Goal: Information Seeking & Learning: Learn about a topic

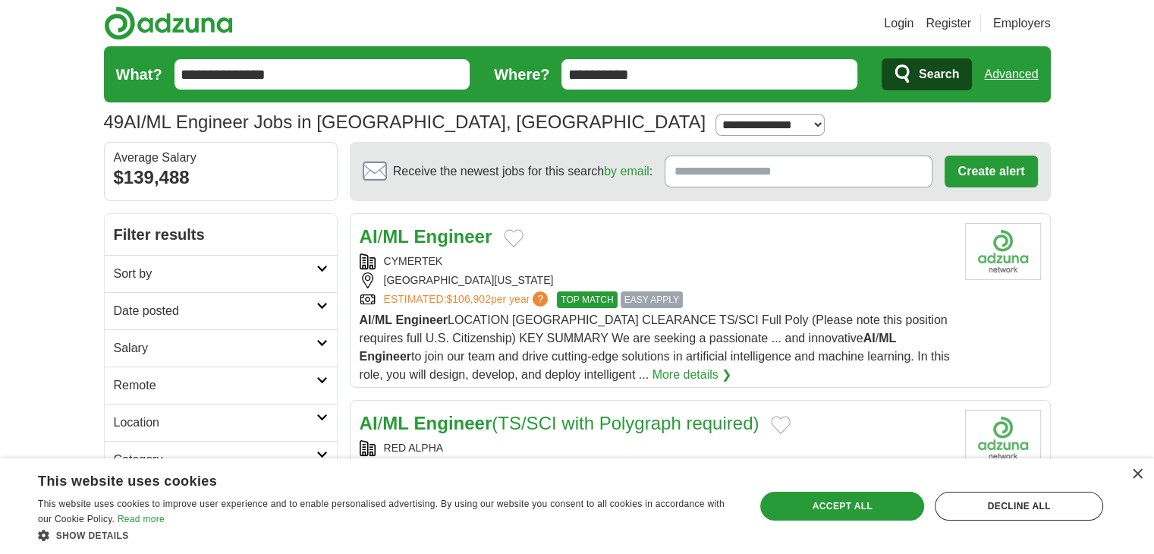
click at [667, 68] on input "**********" at bounding box center [709, 74] width 296 height 30
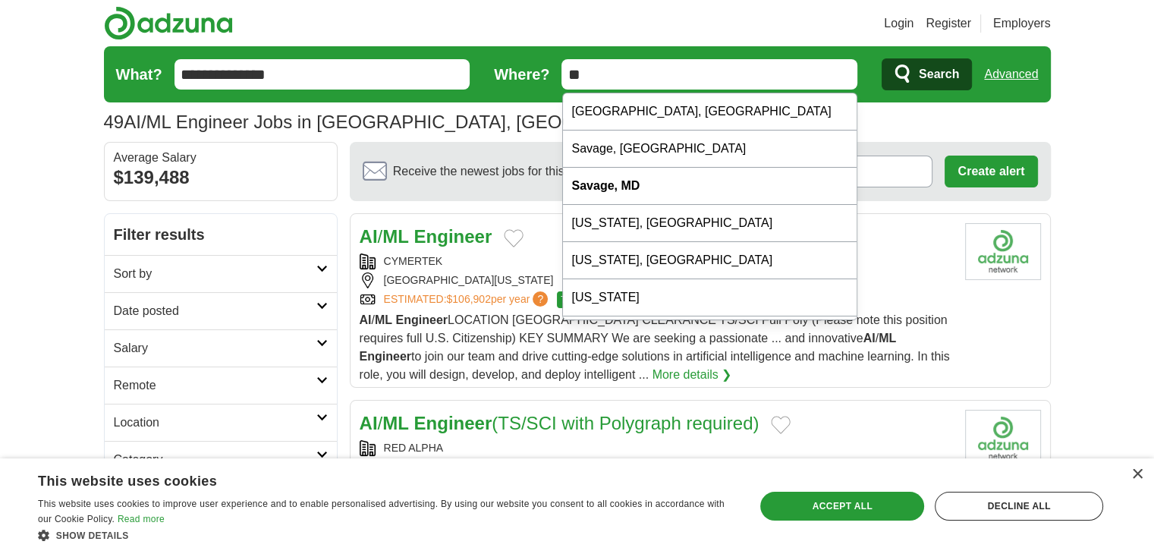
type input "*"
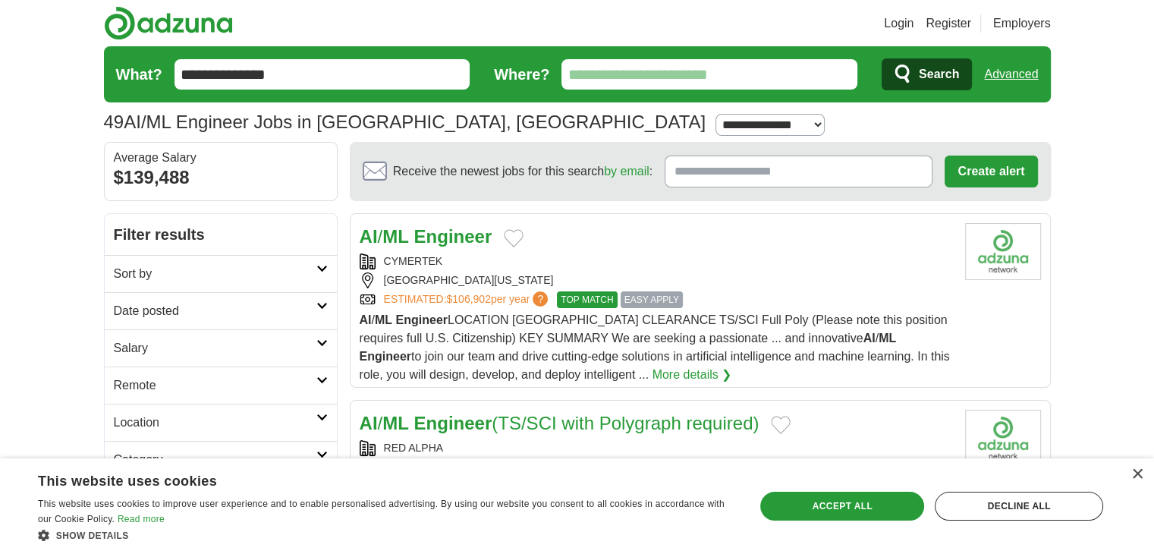
click at [907, 77] on icon "submit" at bounding box center [903, 74] width 18 height 21
click at [901, 72] on icon "submit" at bounding box center [903, 74] width 18 height 21
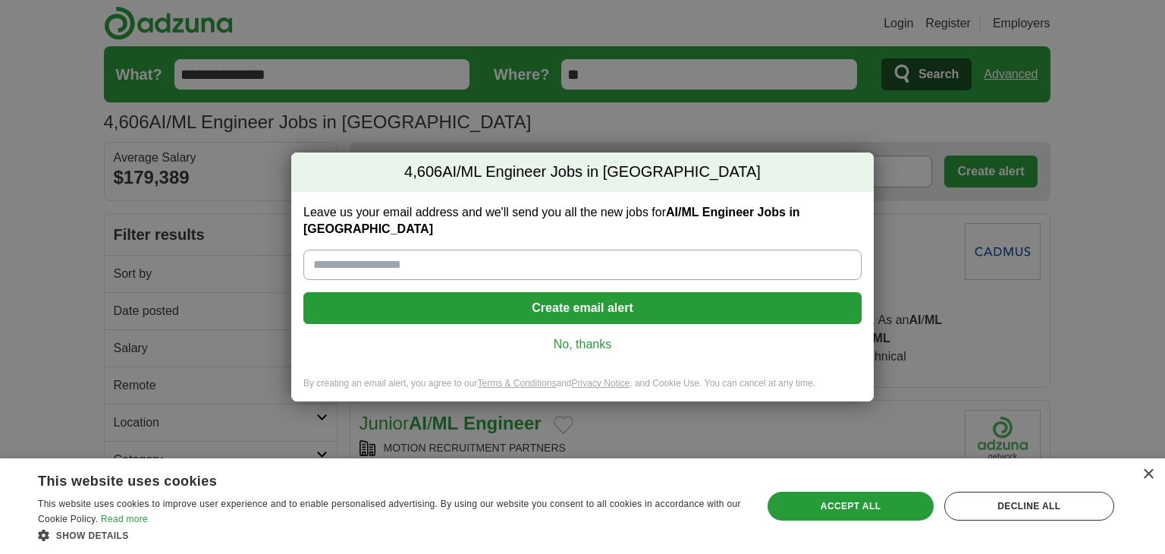
click at [580, 337] on link "No, thanks" at bounding box center [583, 344] width 534 height 17
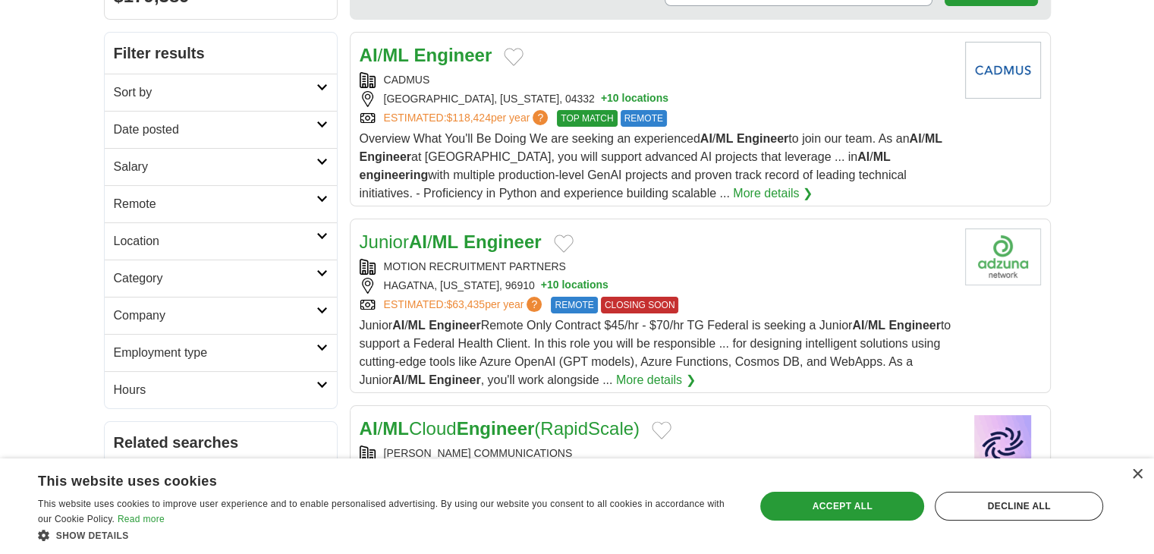
scroll to position [184, 0]
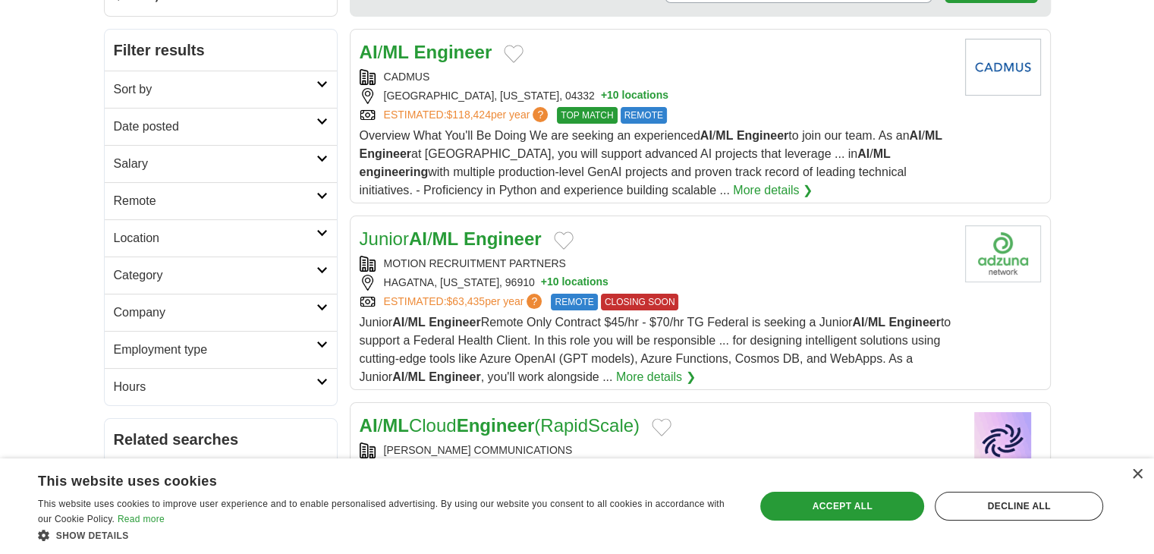
click at [510, 237] on strong "Engineer" at bounding box center [502, 238] width 78 height 20
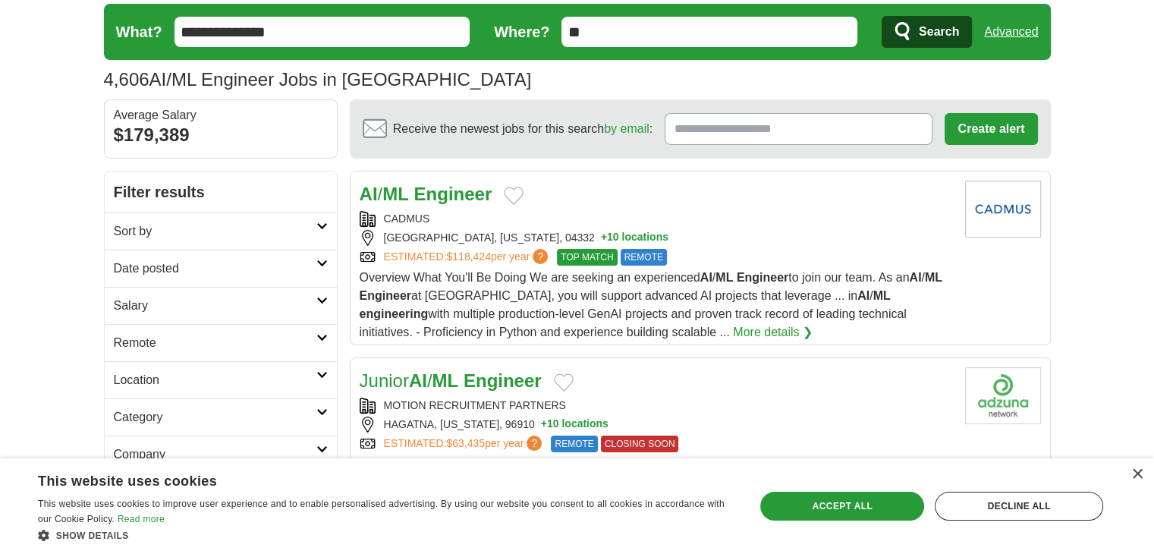
scroll to position [0, 0]
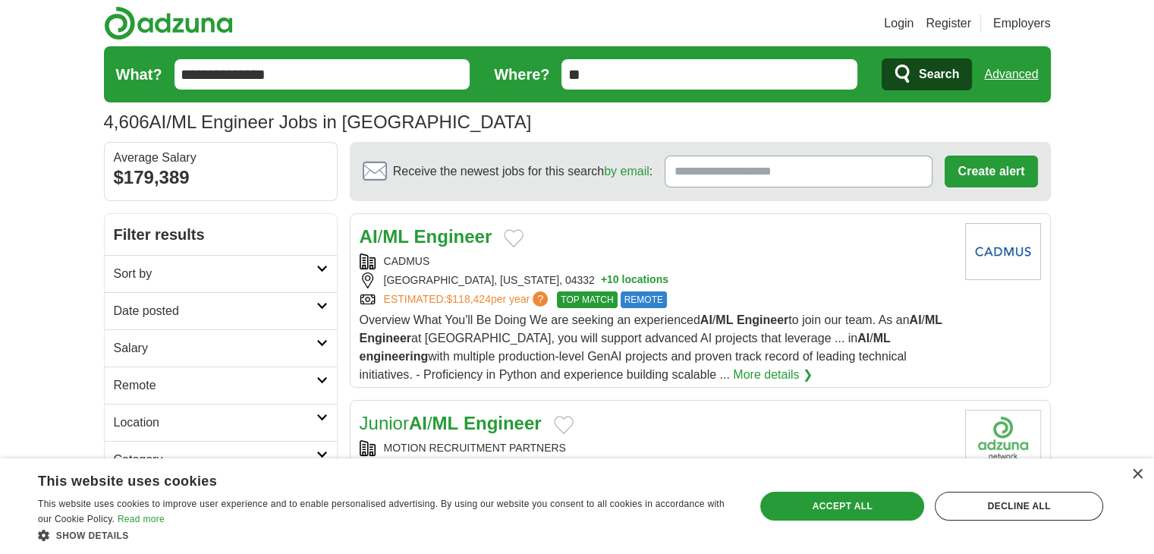
click at [393, 240] on strong "ML" at bounding box center [395, 236] width 27 height 20
click at [200, 269] on h2 "Sort by" at bounding box center [215, 274] width 203 height 18
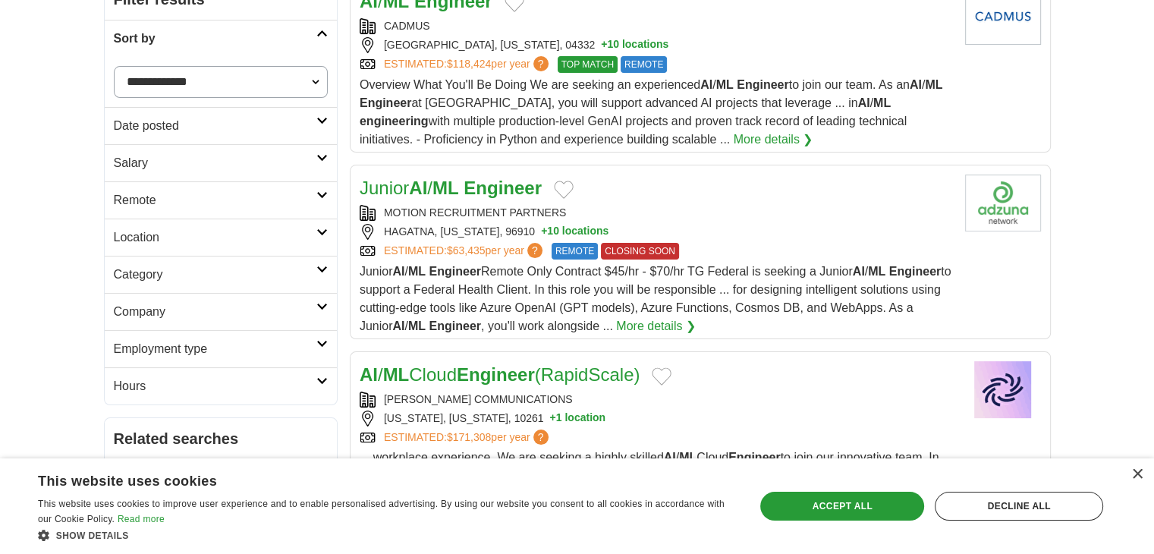
scroll to position [234, 0]
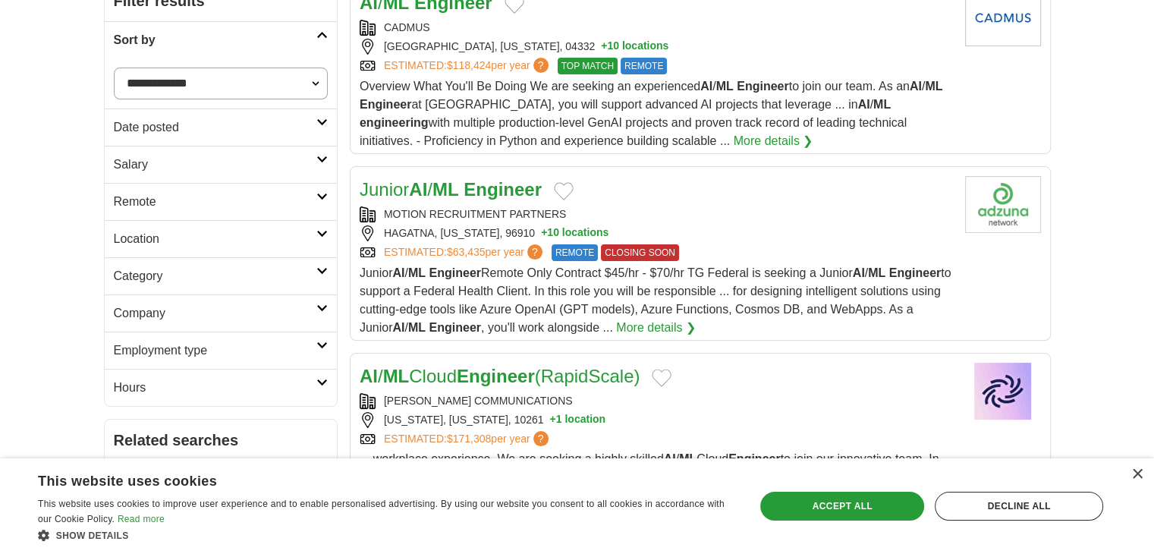
click at [325, 120] on icon at bounding box center [321, 122] width 11 height 8
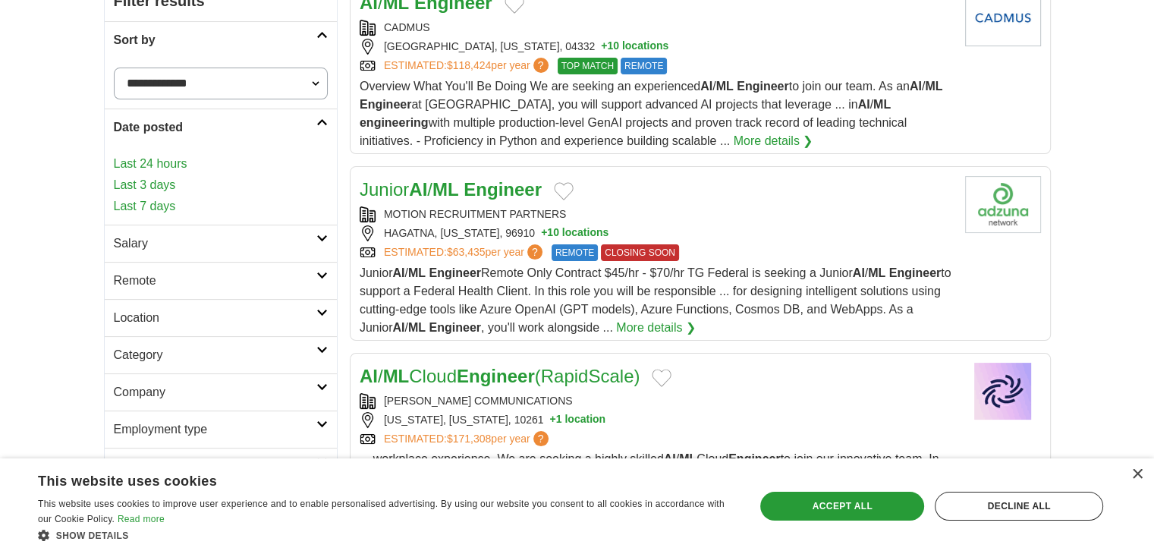
click at [192, 168] on link "Last 24 hours" at bounding box center [221, 164] width 214 height 18
click at [173, 250] on link "Salary" at bounding box center [221, 243] width 232 height 37
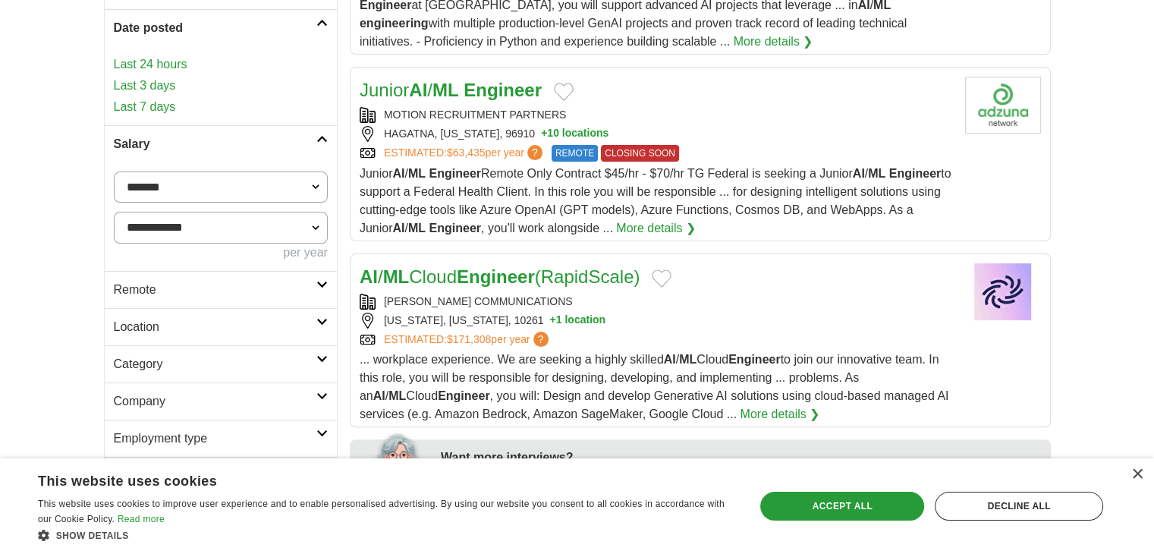
scroll to position [334, 0]
click at [181, 286] on h2 "Remote" at bounding box center [215, 289] width 203 height 18
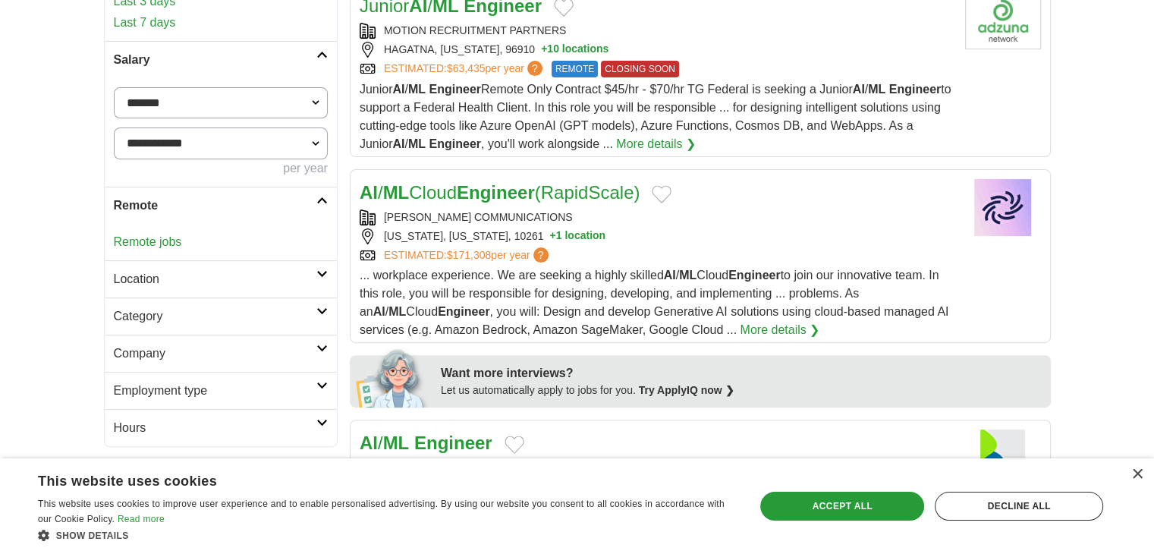
scroll to position [422, 0]
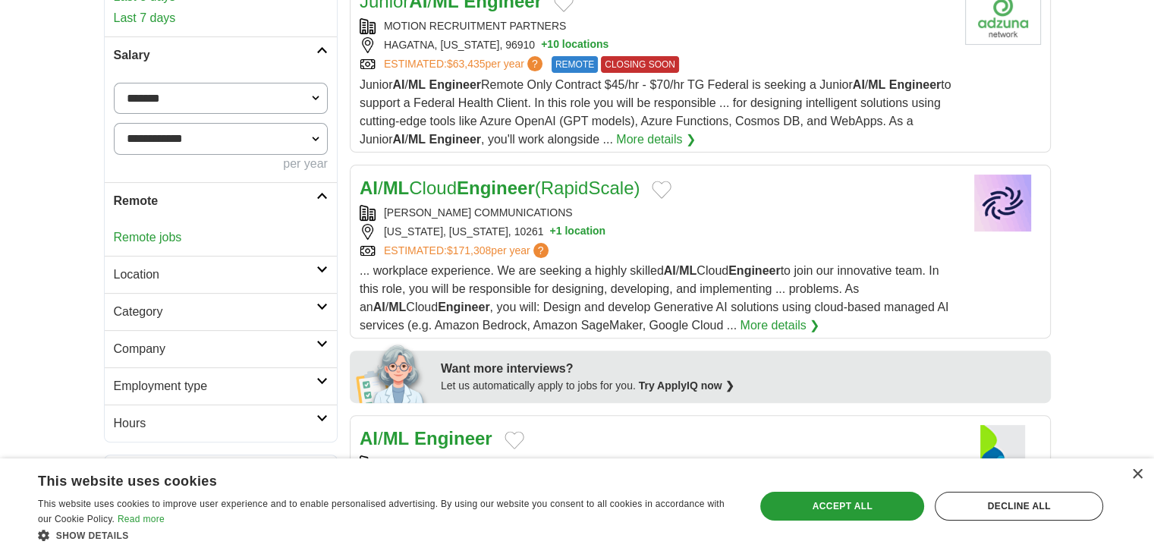
click at [156, 277] on h2 "Location" at bounding box center [215, 274] width 203 height 18
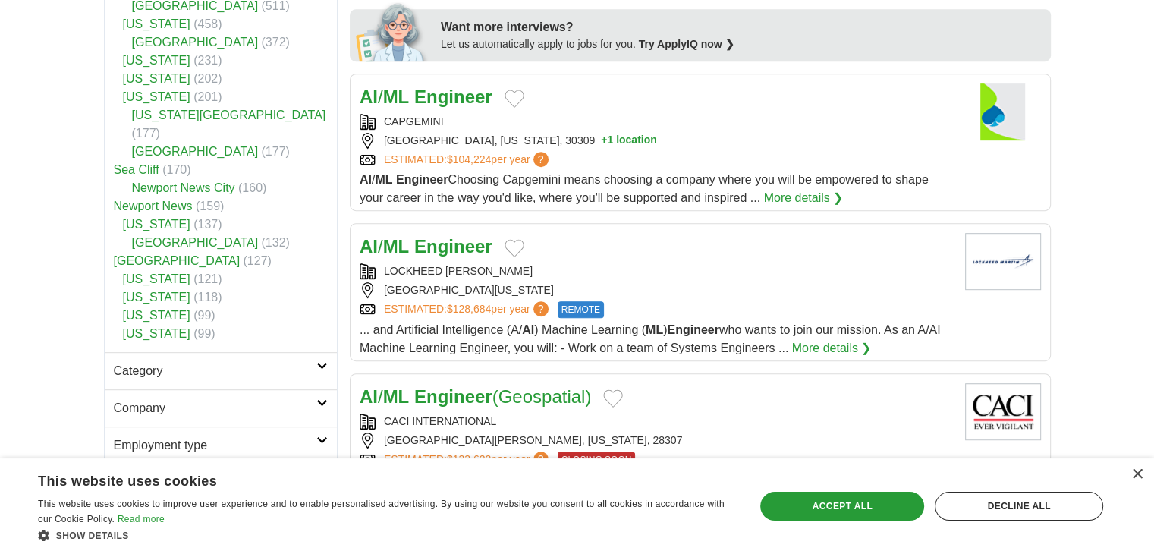
scroll to position [810, 0]
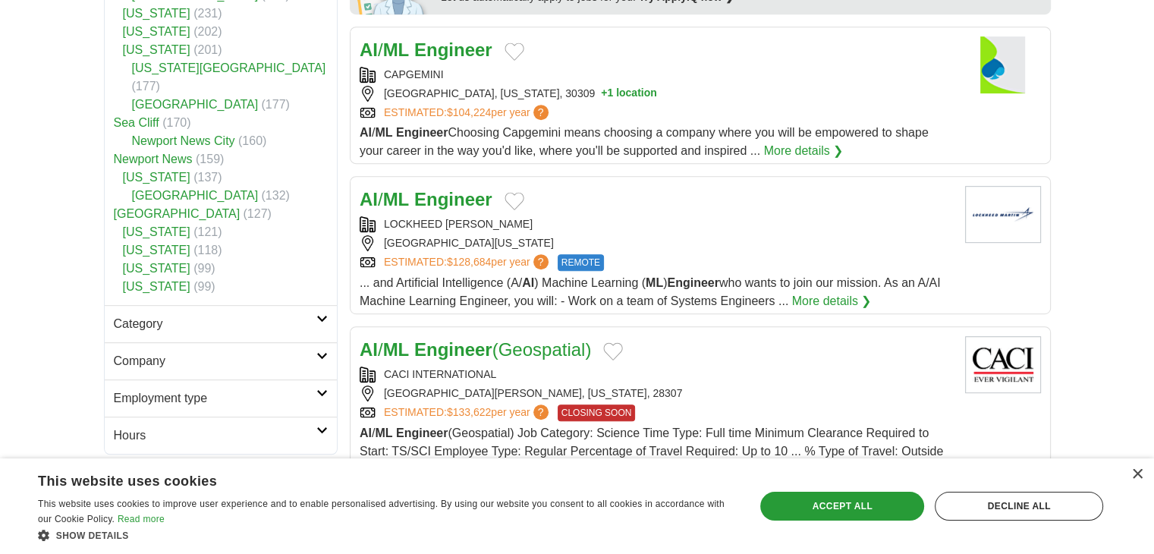
click at [165, 315] on h2 "Category" at bounding box center [215, 324] width 203 height 18
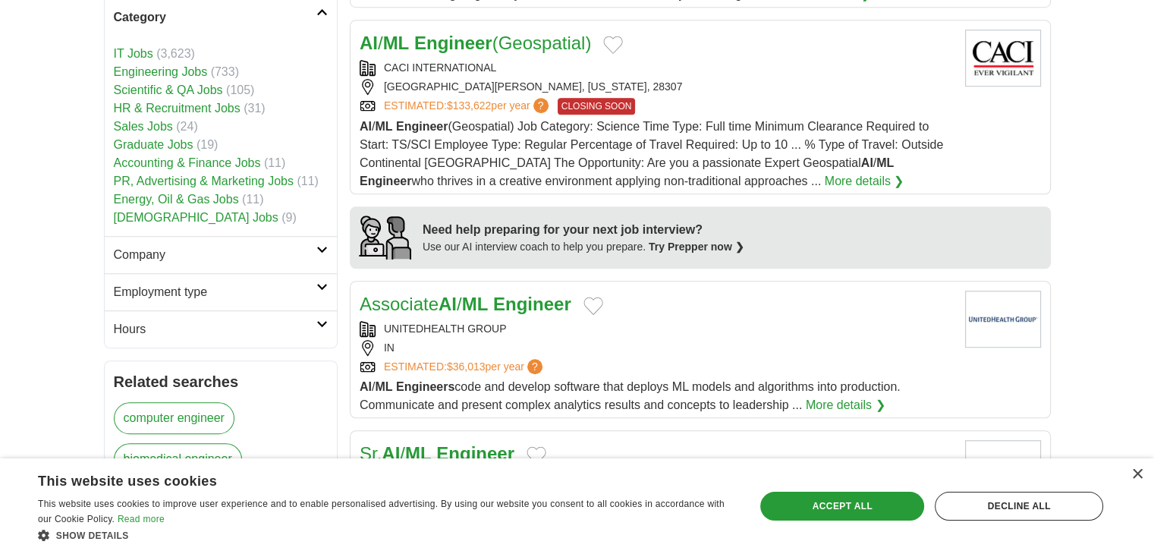
scroll to position [1118, 0]
click at [164, 244] on h2 "Company" at bounding box center [215, 253] width 203 height 18
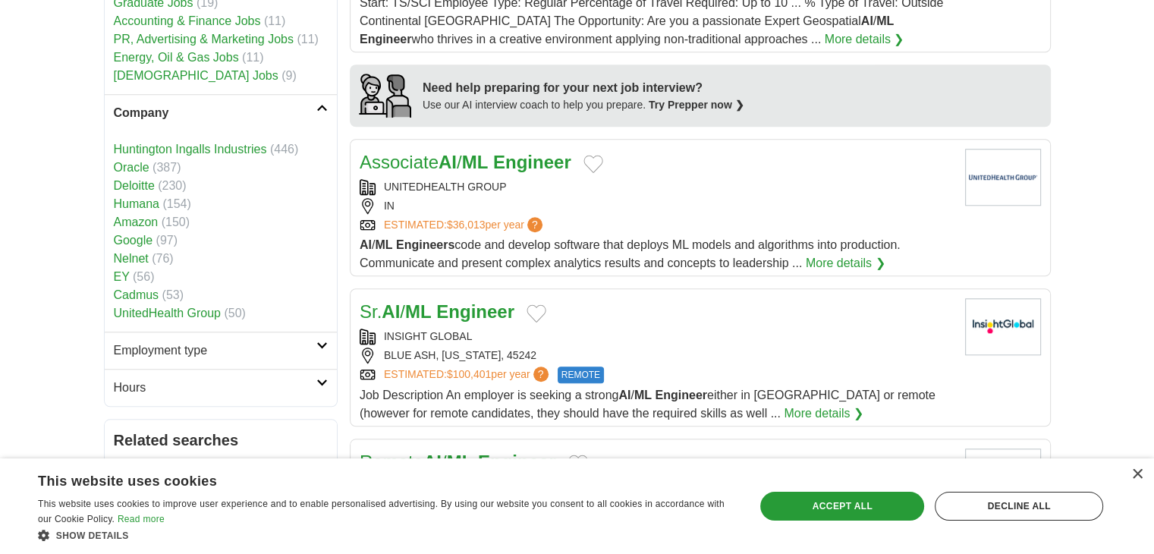
scroll to position [1261, 0]
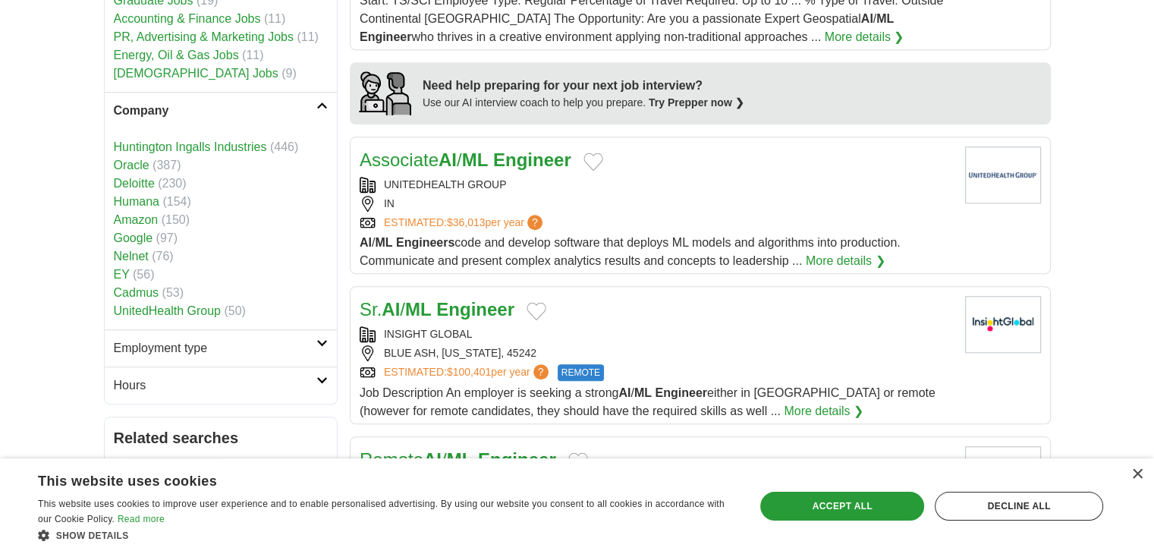
click at [179, 339] on h2 "Employment type" at bounding box center [215, 348] width 203 height 18
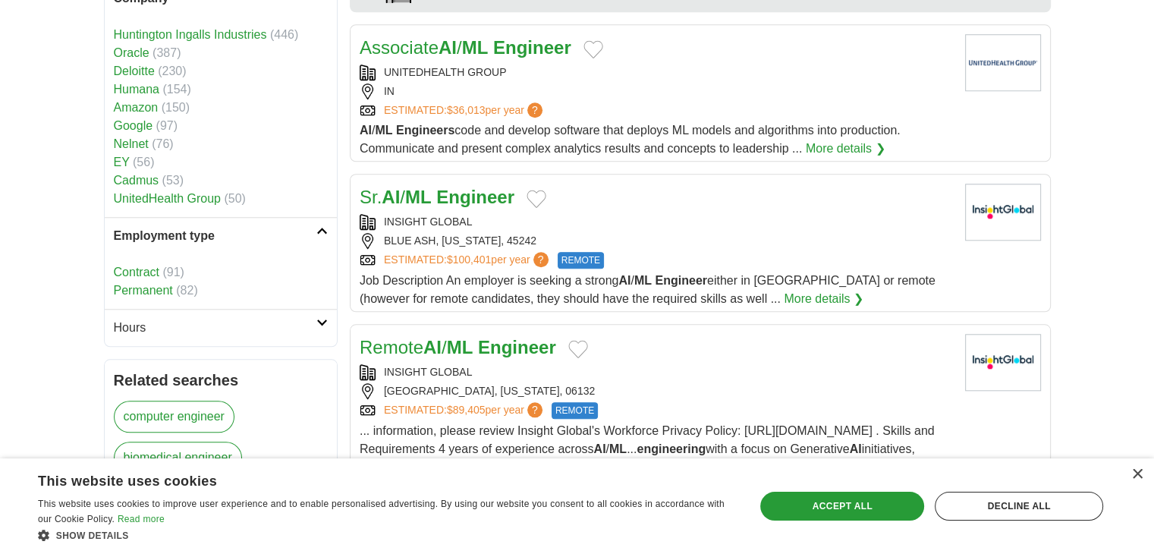
click at [179, 316] on link "Hours" at bounding box center [221, 327] width 232 height 37
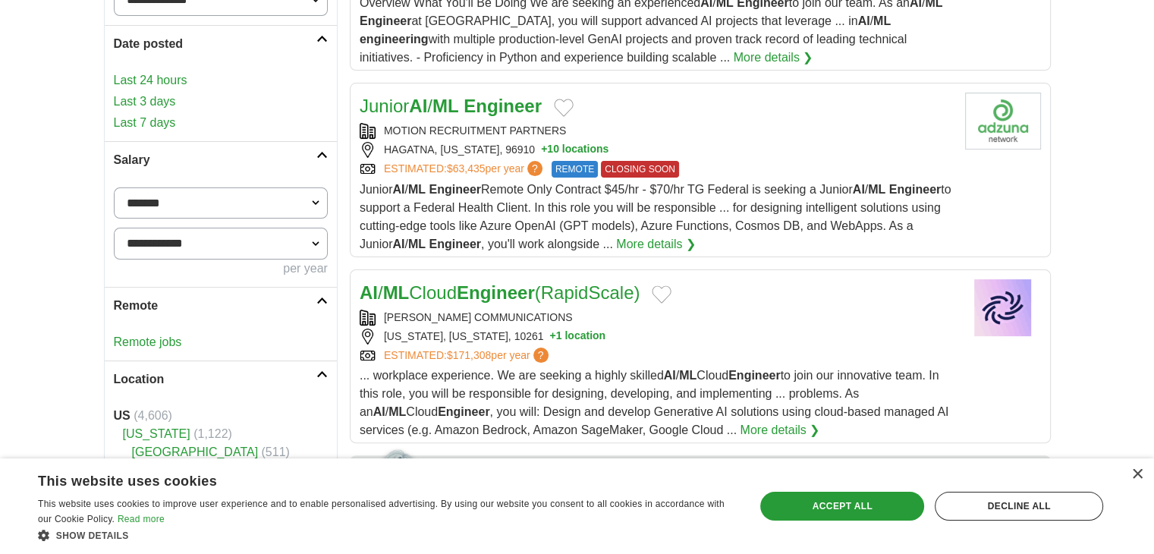
scroll to position [316, 0]
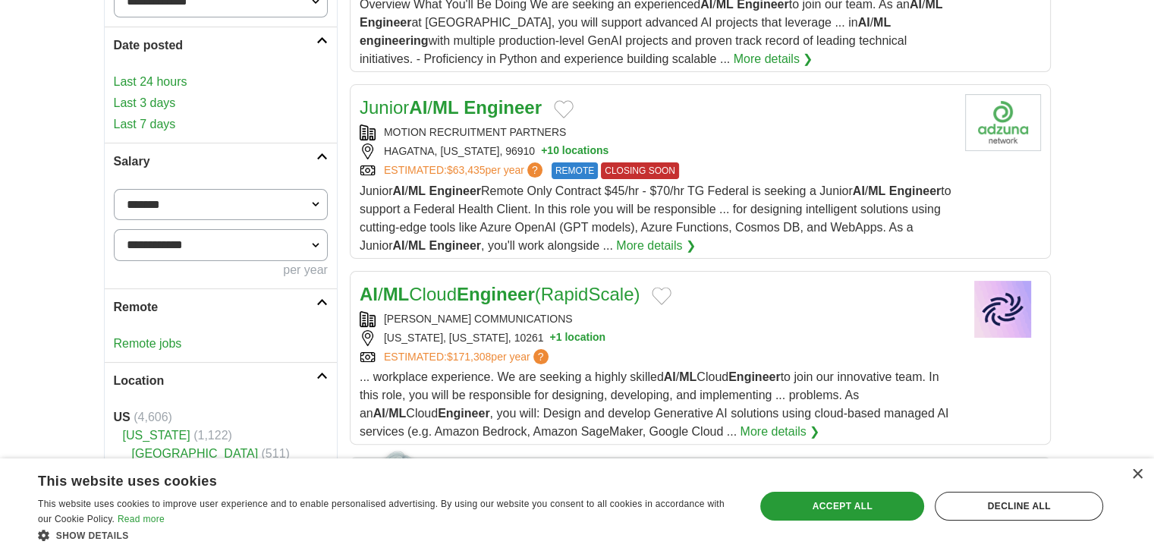
click at [170, 77] on link "Last 24 hours" at bounding box center [221, 82] width 214 height 18
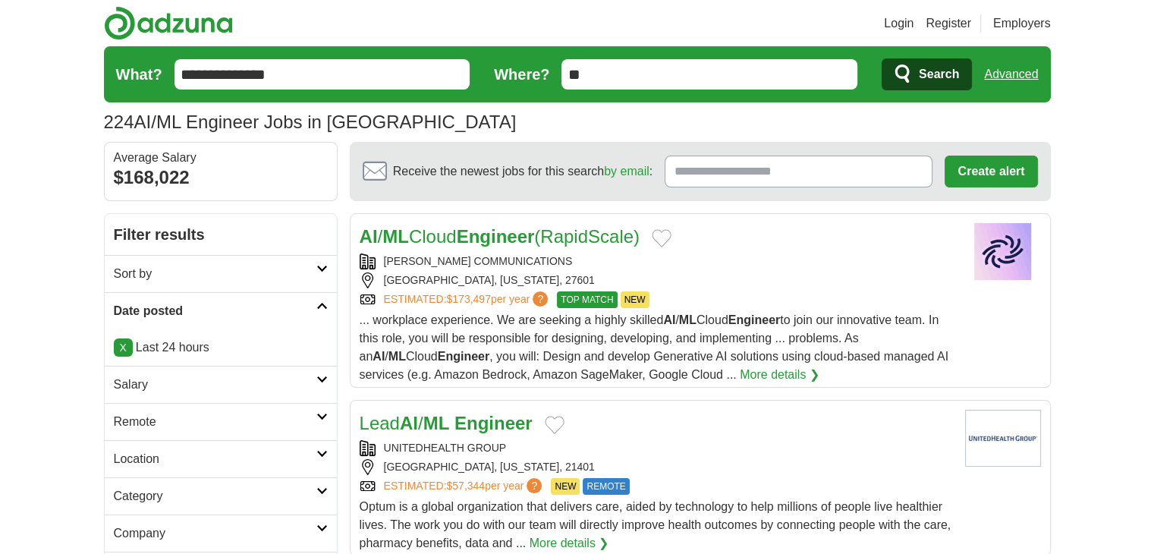
click at [516, 237] on strong "Engineer" at bounding box center [496, 236] width 78 height 20
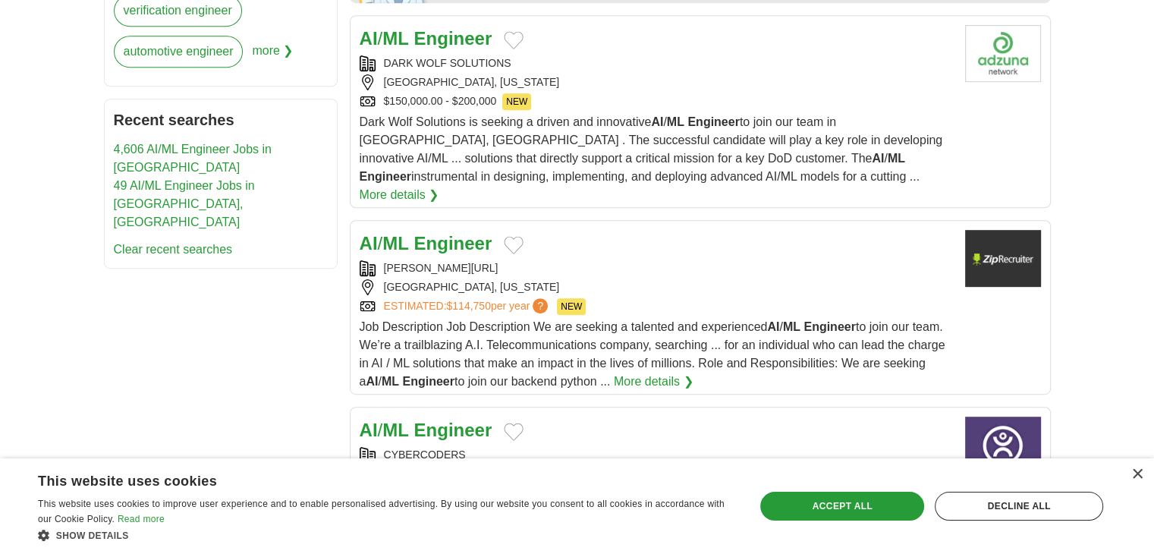
scroll to position [768, 0]
click at [424, 233] on strong "Engineer" at bounding box center [453, 243] width 78 height 20
